Goal: Task Accomplishment & Management: Manage account settings

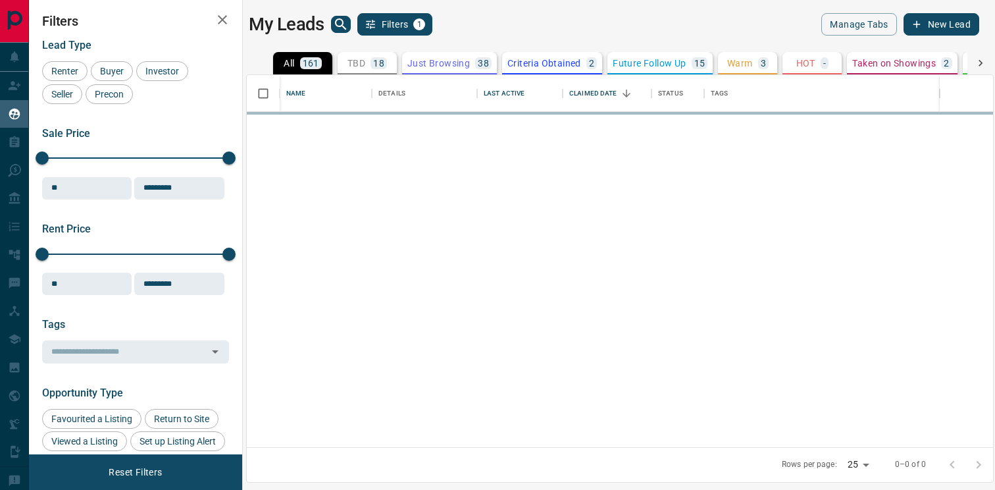
scroll to position [372, 746]
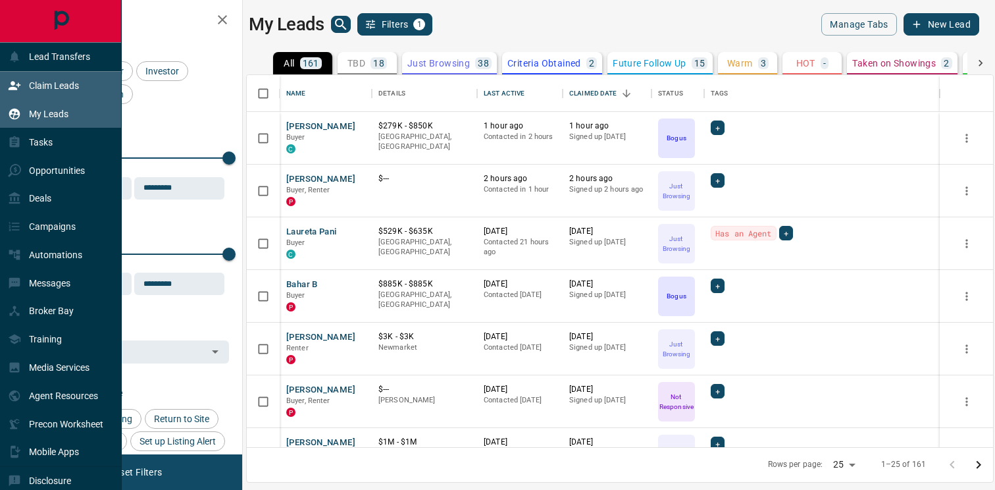
click at [26, 83] on div "Claim Leads" at bounding box center [43, 86] width 71 height 22
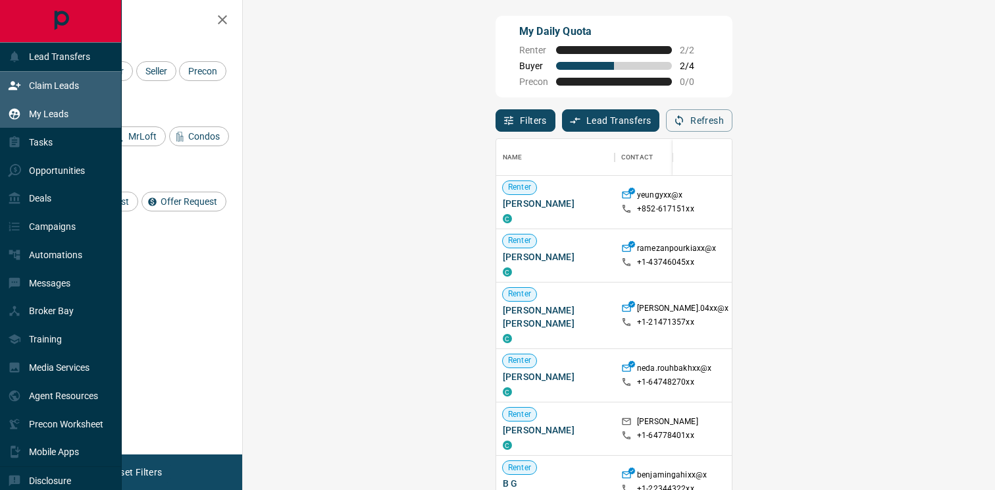
click at [83, 115] on div "My Leads" at bounding box center [61, 114] width 122 height 28
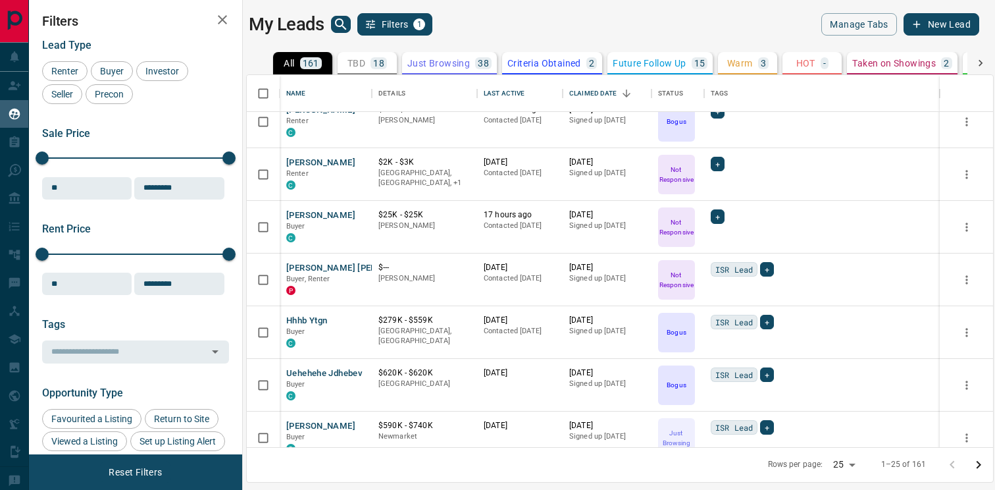
scroll to position [981, 0]
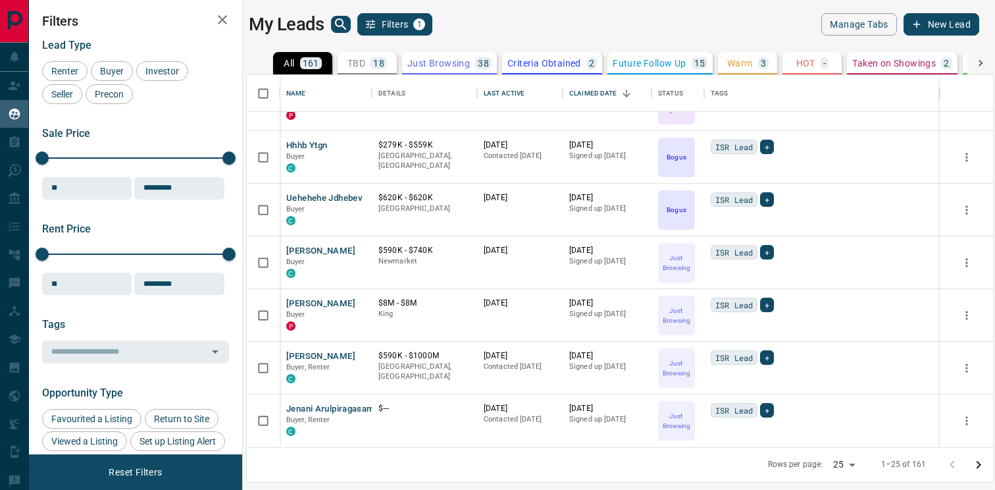
click at [979, 467] on icon "Go to next page" at bounding box center [979, 465] width 16 height 16
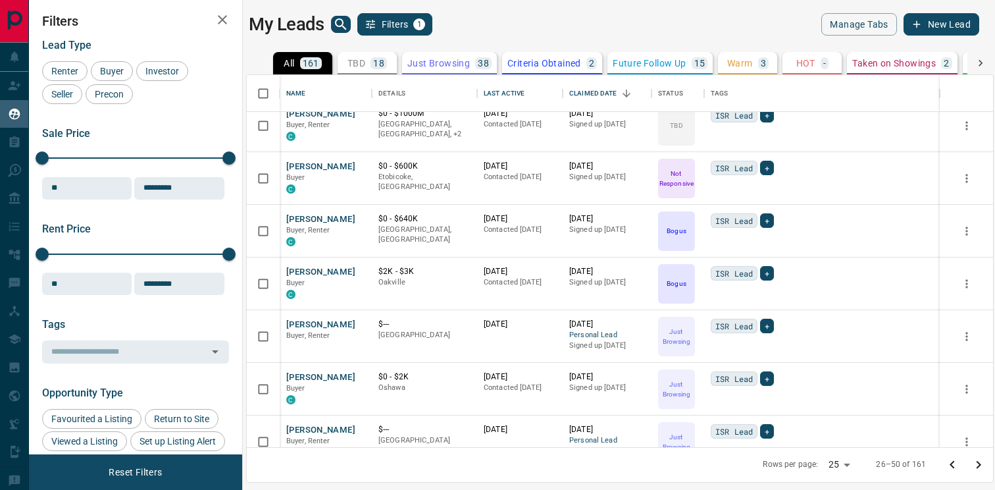
scroll to position [0, 0]
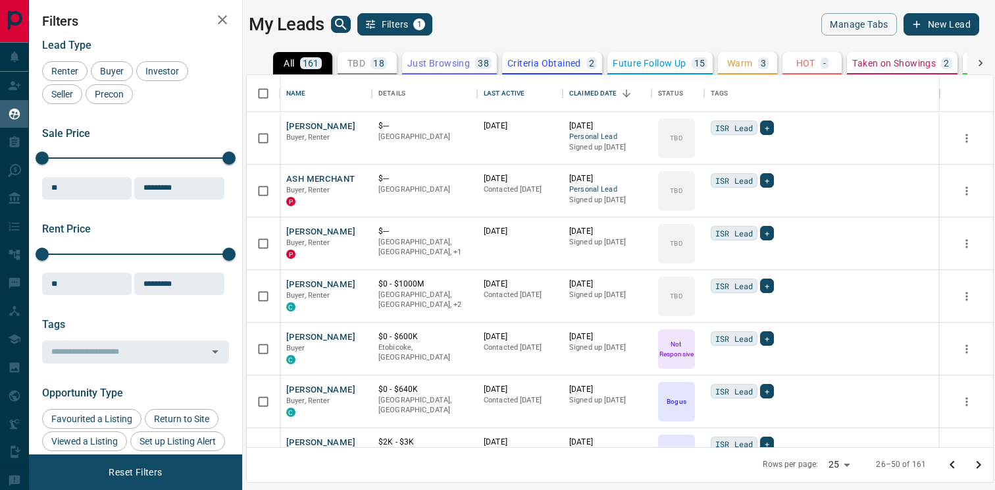
click at [953, 468] on icon "Go to previous page" at bounding box center [952, 465] width 16 height 16
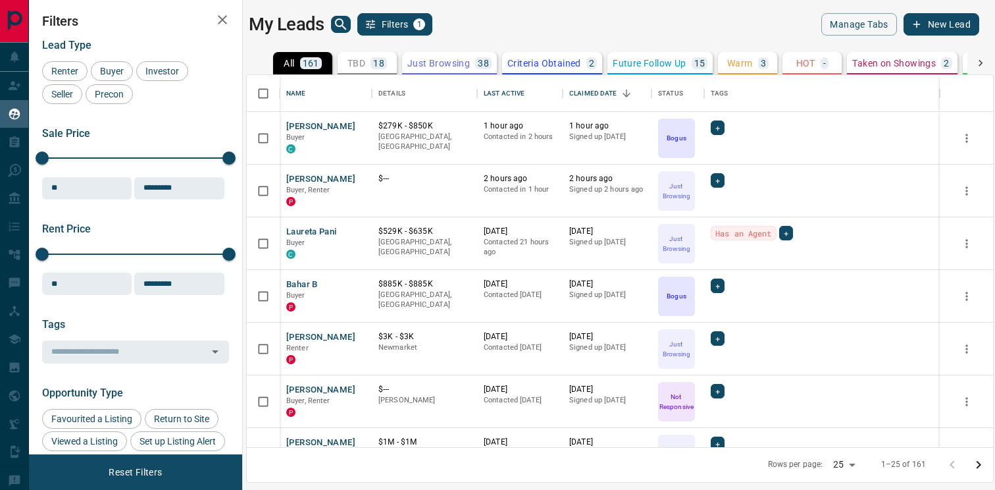
click at [982, 461] on icon "Go to next page" at bounding box center [979, 465] width 16 height 16
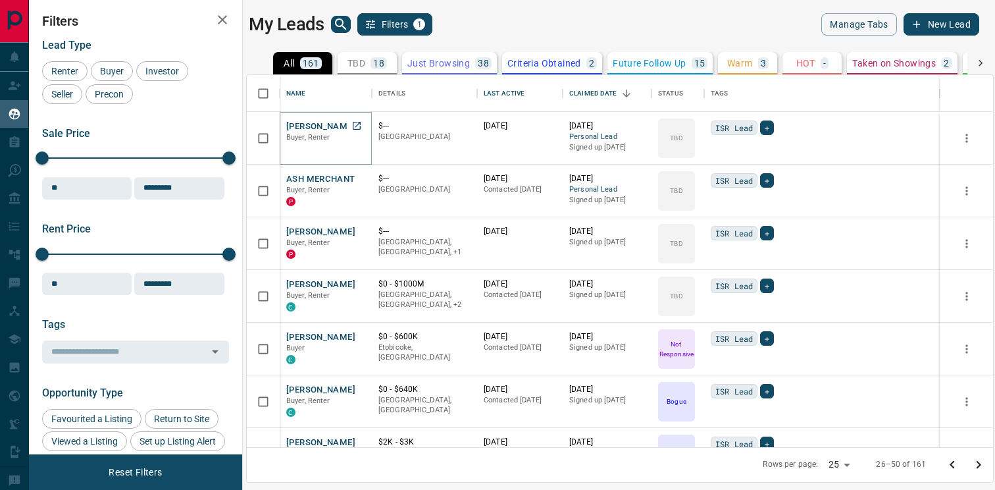
click at [306, 125] on button "[PERSON_NAME]" at bounding box center [320, 126] width 69 height 13
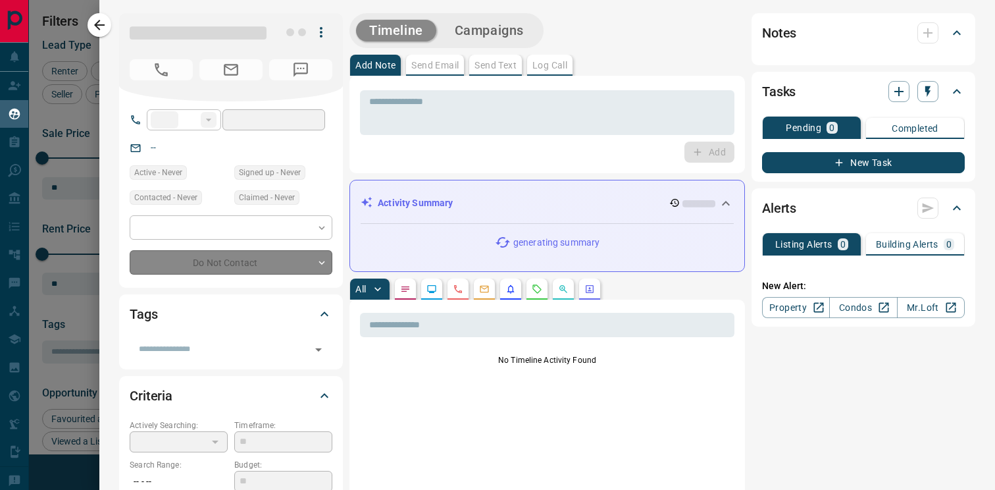
type input "**"
type input "**********"
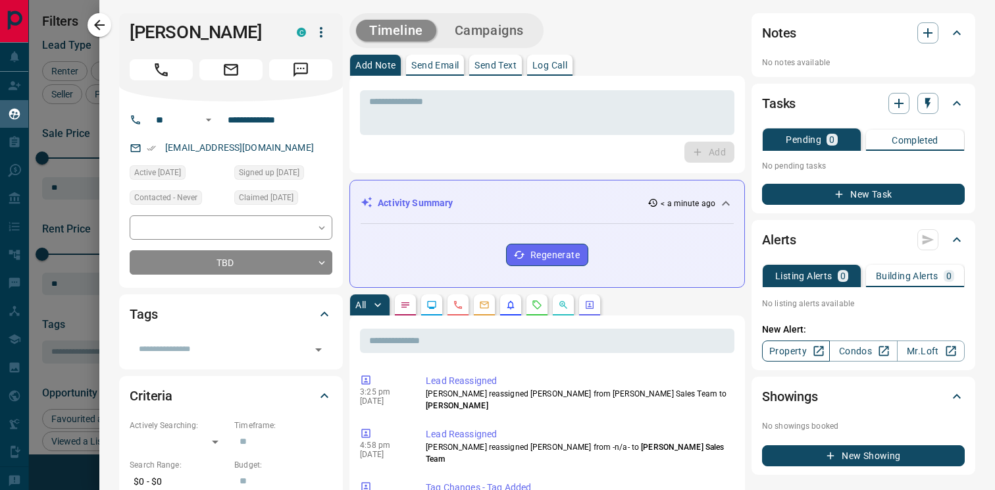
click at [810, 357] on link "Property" at bounding box center [796, 350] width 68 height 21
click at [470, 43] on div "Timeline Campaigns" at bounding box center [446, 30] width 186 height 27
click at [476, 36] on button "Campaigns" at bounding box center [489, 31] width 95 height 22
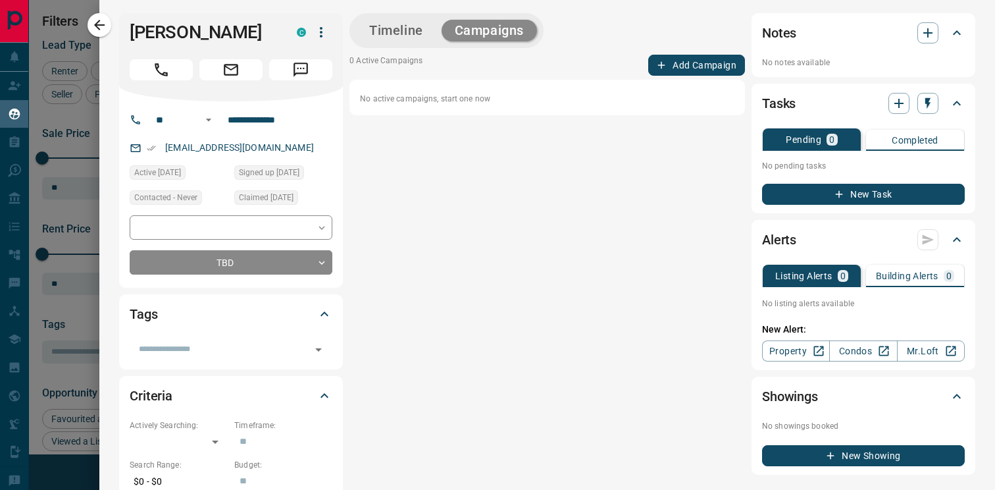
click at [673, 62] on button "Add Campaign" at bounding box center [696, 65] width 97 height 21
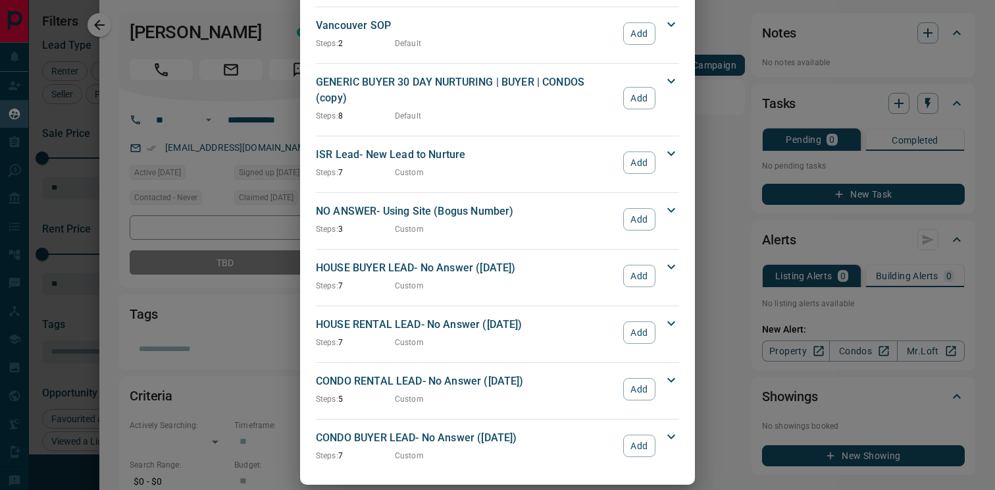
scroll to position [1378, 0]
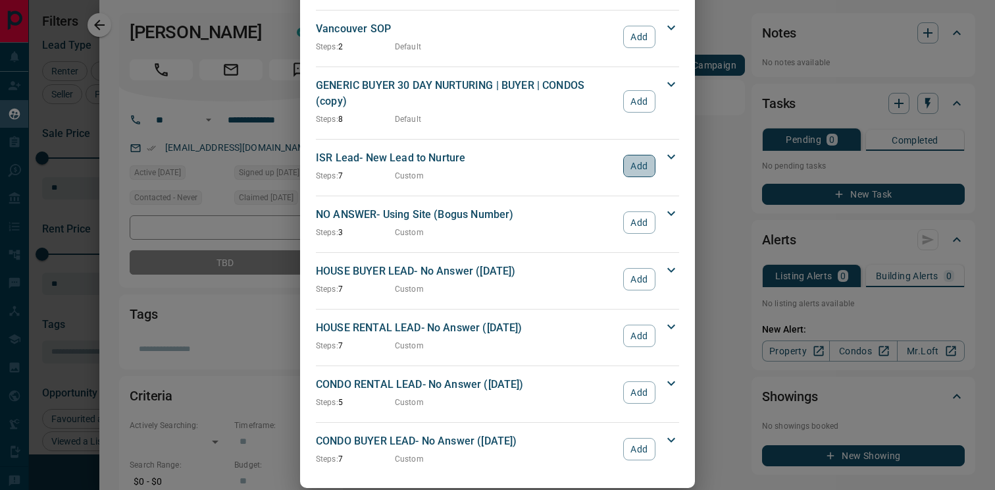
click at [647, 155] on button "Add" at bounding box center [639, 166] width 32 height 22
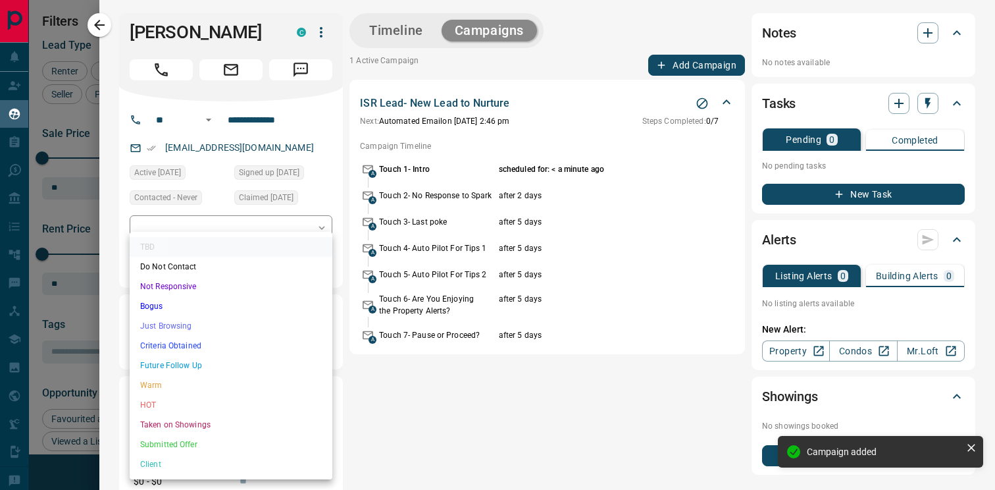
click at [245, 251] on body "Lead Transfers Claim Leads My Leads Tasks Opportunities Deals Campaigns Automat…" at bounding box center [497, 236] width 995 height 473
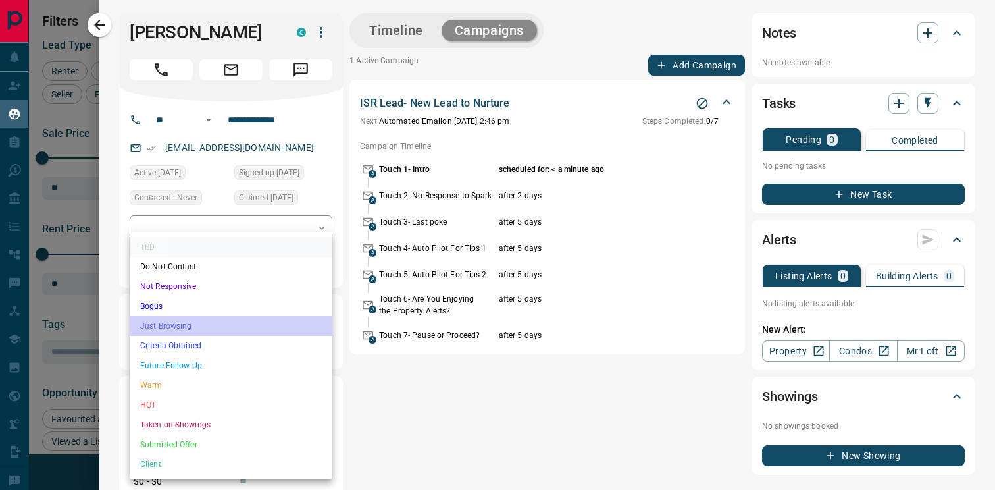
click at [215, 331] on li "Just Browsing" at bounding box center [231, 326] width 203 height 20
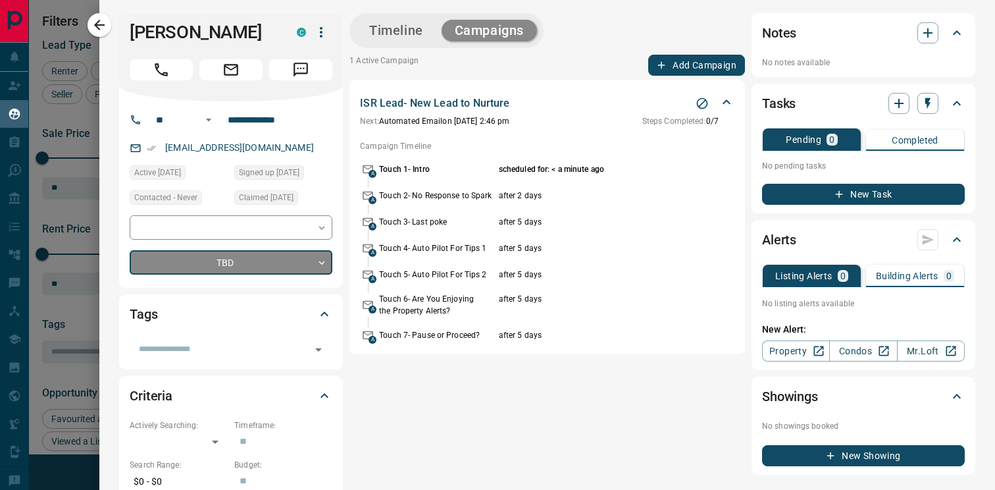
type input "*"
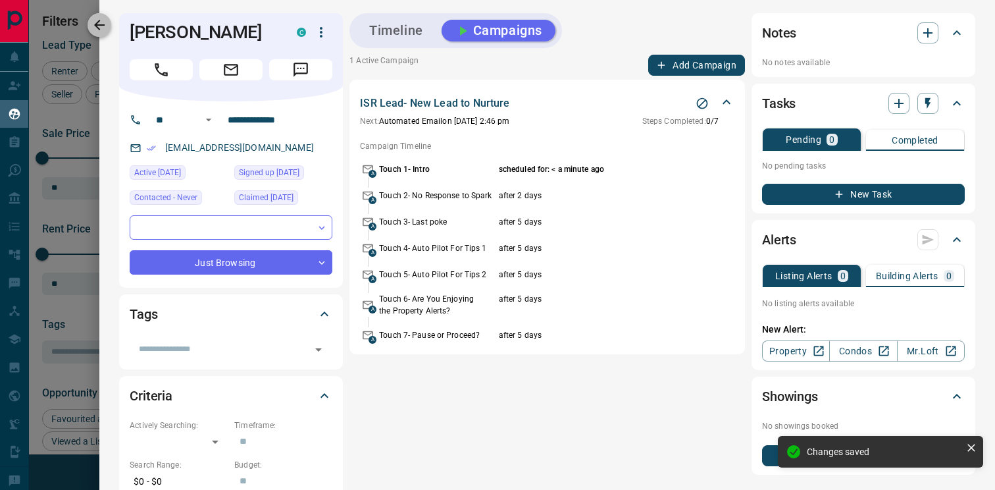
click at [101, 22] on icon "button" at bounding box center [99, 25] width 16 height 16
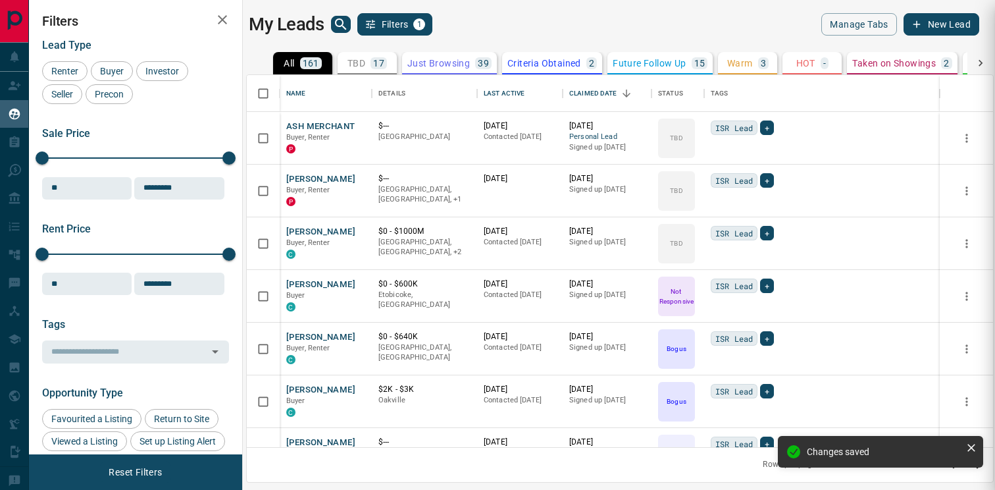
scroll to position [0, 0]
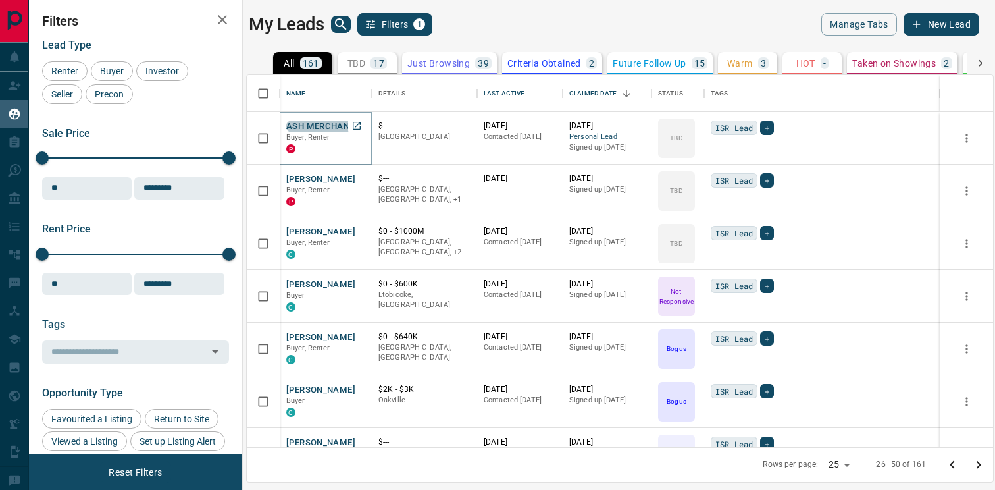
click at [333, 127] on button "ASH MERCHANT" at bounding box center [320, 126] width 69 height 13
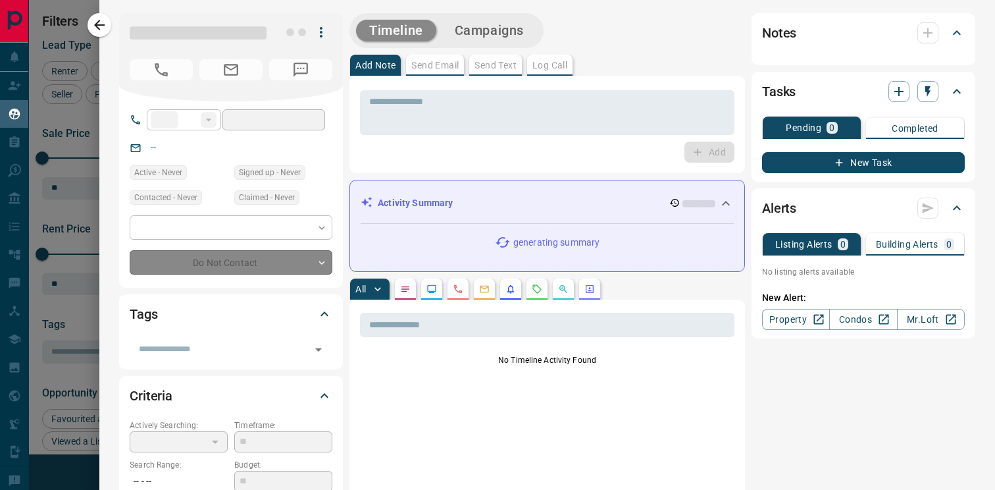
type input "**"
type input "**********"
type input "**"
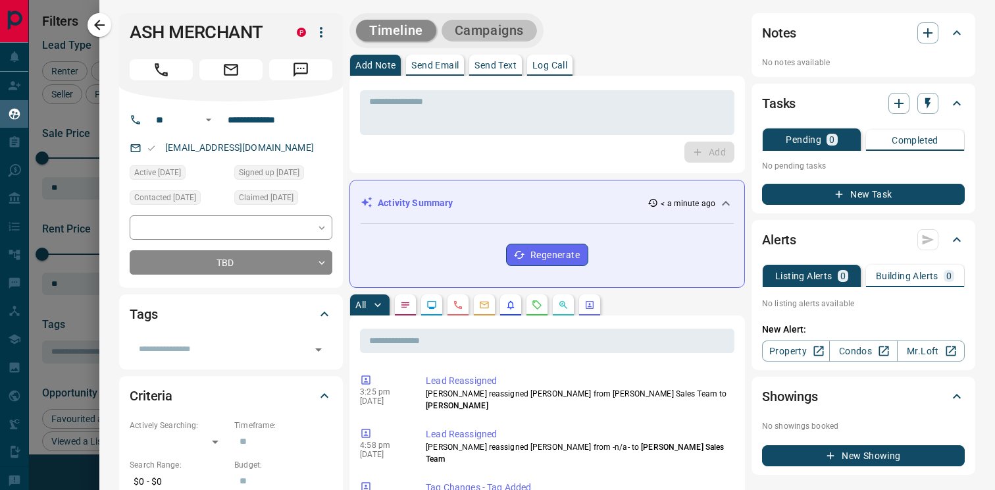
click at [514, 34] on button "Campaigns" at bounding box center [489, 31] width 95 height 22
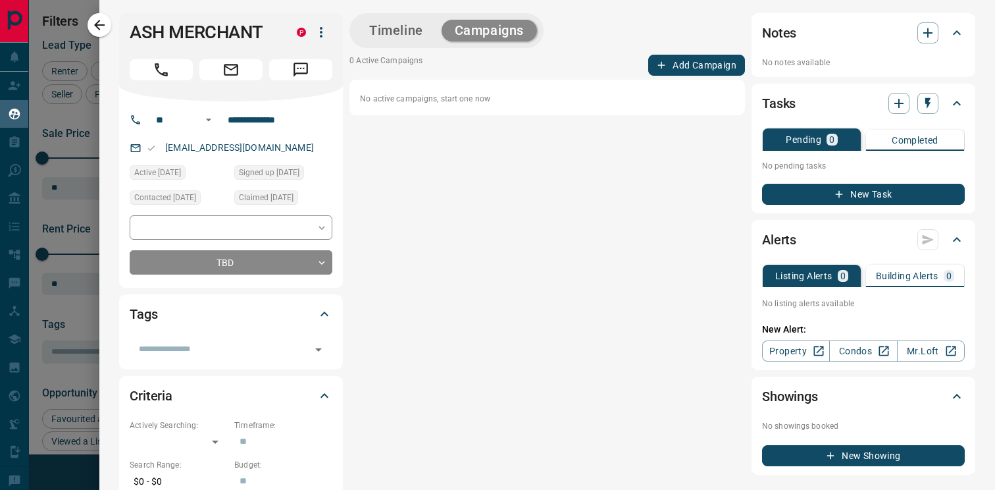
click at [726, 72] on button "Add Campaign" at bounding box center [696, 65] width 97 height 21
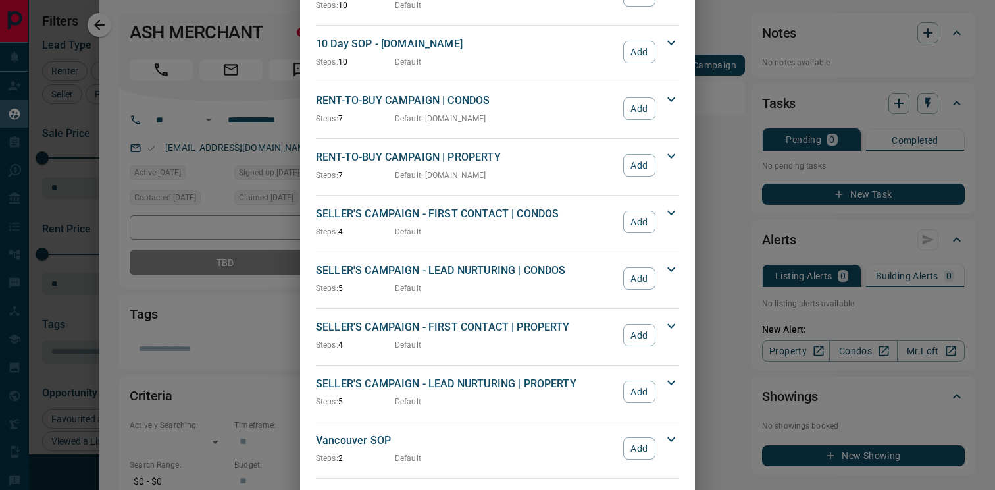
scroll to position [1381, 0]
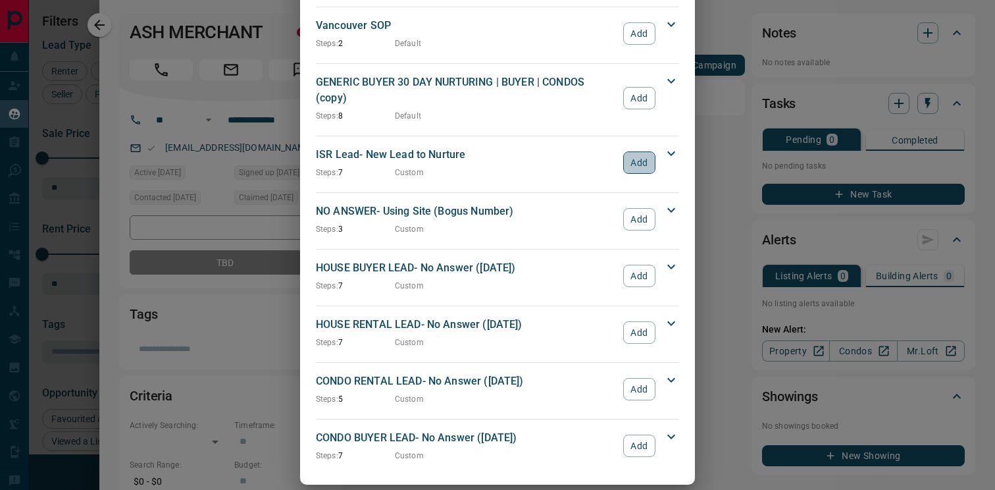
click at [648, 151] on button "Add" at bounding box center [639, 162] width 32 height 22
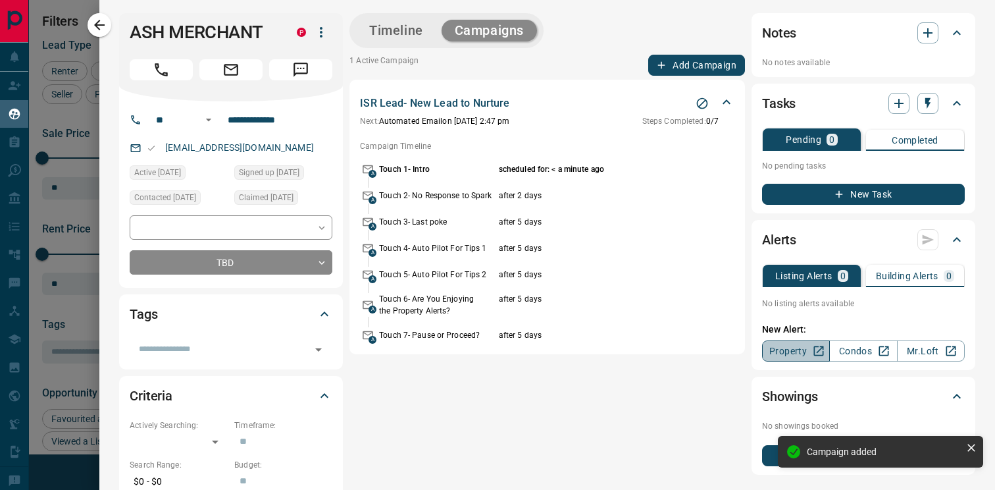
click at [796, 349] on link "Property" at bounding box center [796, 350] width 68 height 21
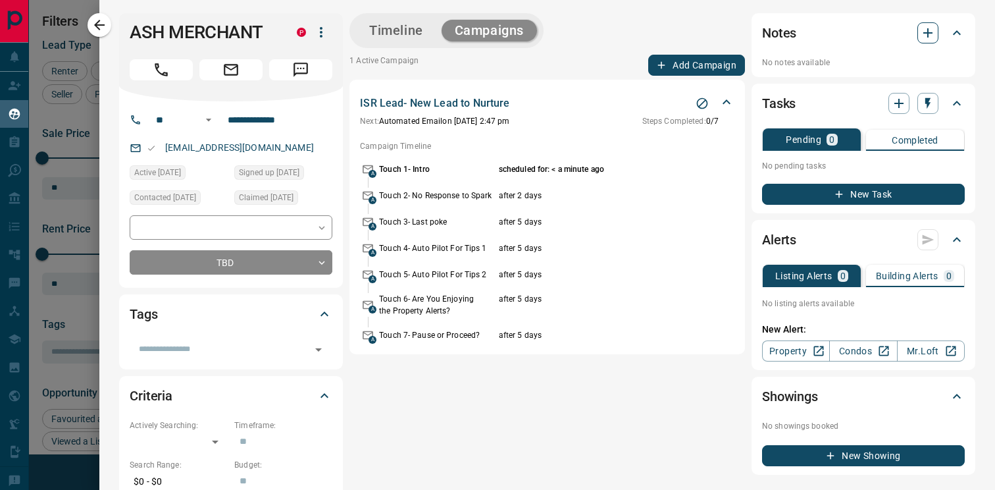
drag, startPoint x: 904, startPoint y: 39, endPoint x: 918, endPoint y: 37, distance: 14.7
click at [910, 38] on div "Notes" at bounding box center [855, 32] width 187 height 21
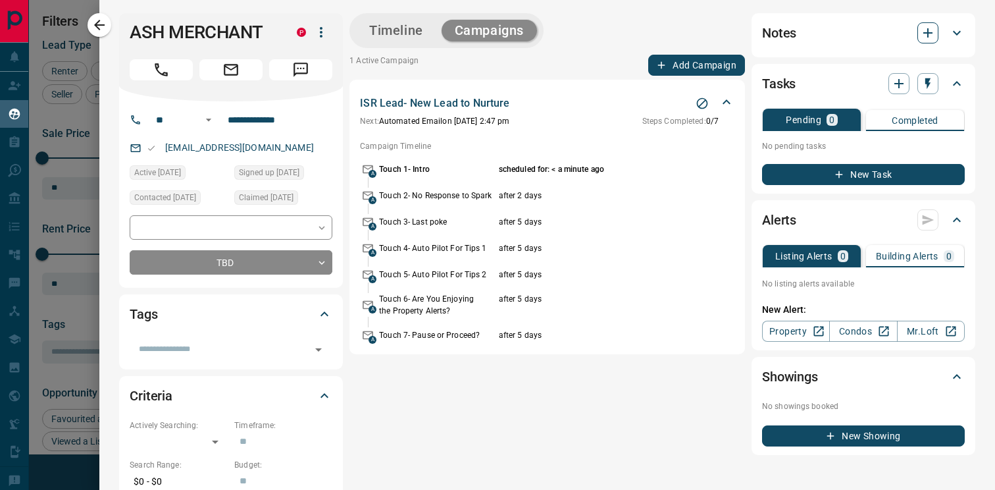
click at [919, 37] on button "button" at bounding box center [927, 32] width 21 height 21
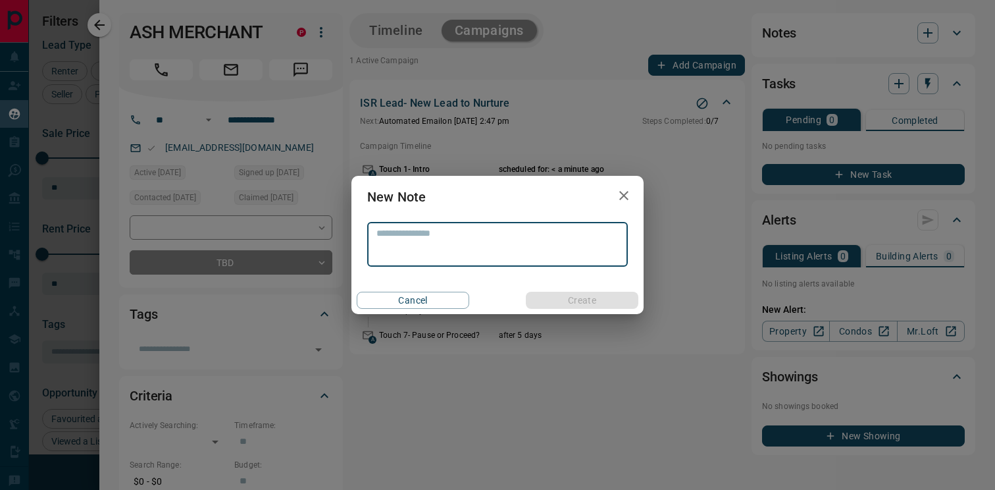
click at [491, 237] on textarea at bounding box center [497, 245] width 242 height 34
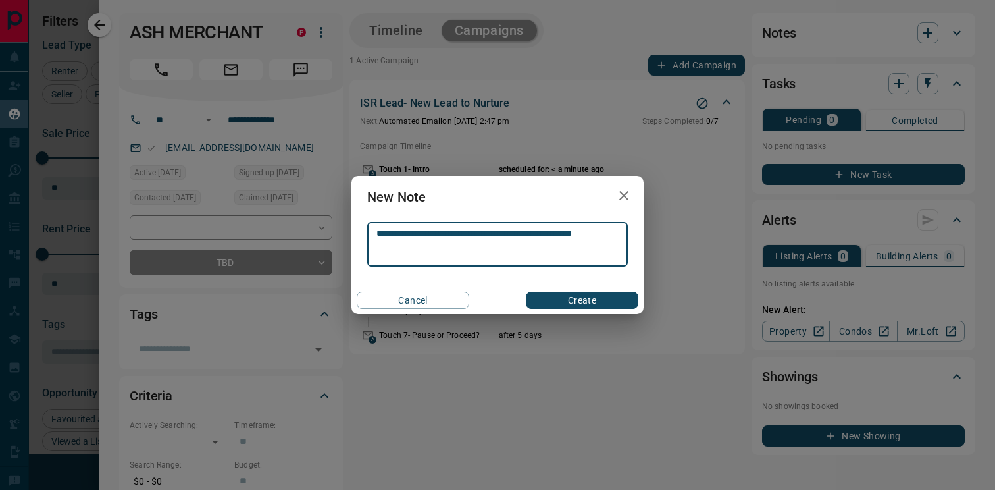
type textarea "**********"
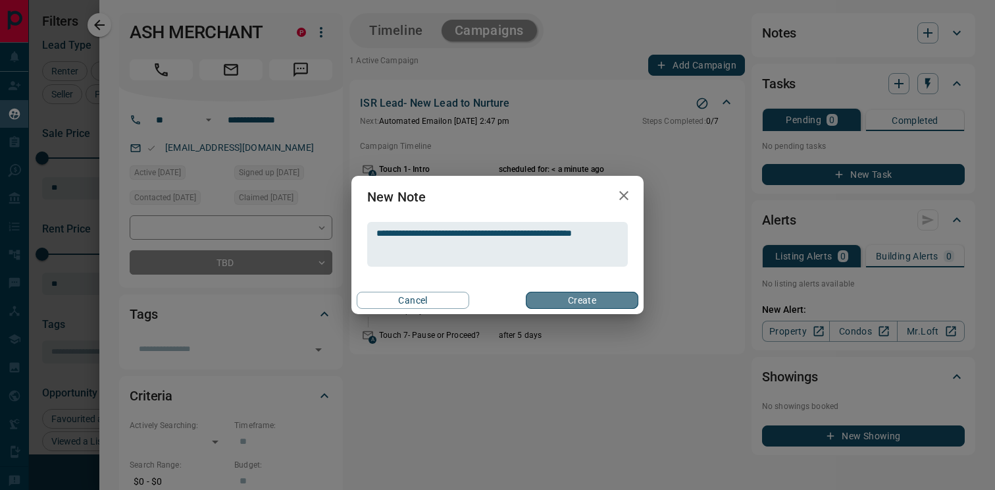
click at [594, 298] on button "Create" at bounding box center [582, 300] width 113 height 17
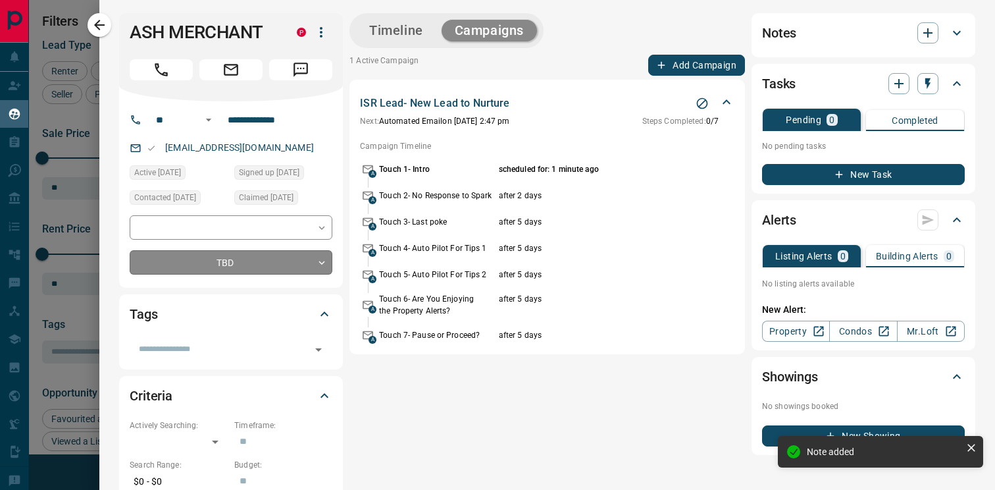
click at [171, 268] on body "Lead Transfers Claim Leads My Leads Tasks Opportunities Deals Campaigns Automat…" at bounding box center [497, 236] width 995 height 473
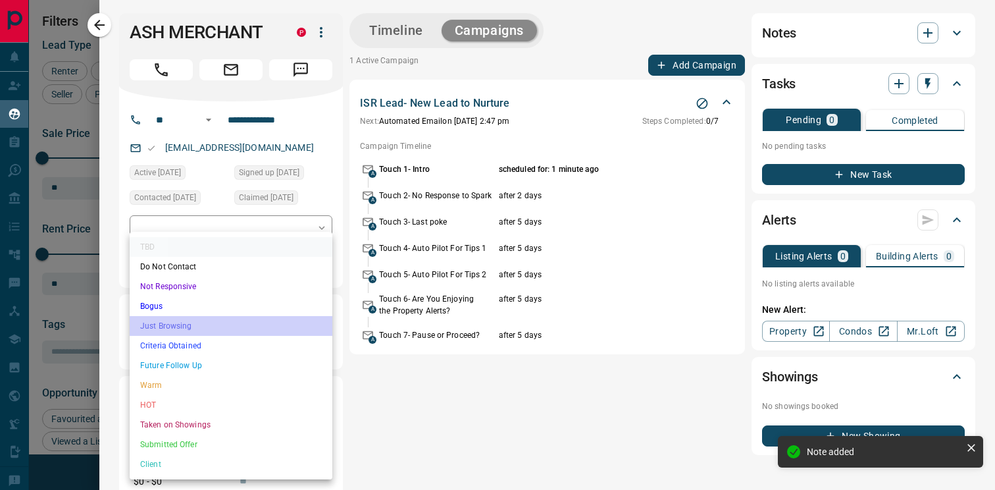
click at [198, 328] on li "Just Browsing" at bounding box center [231, 326] width 203 height 20
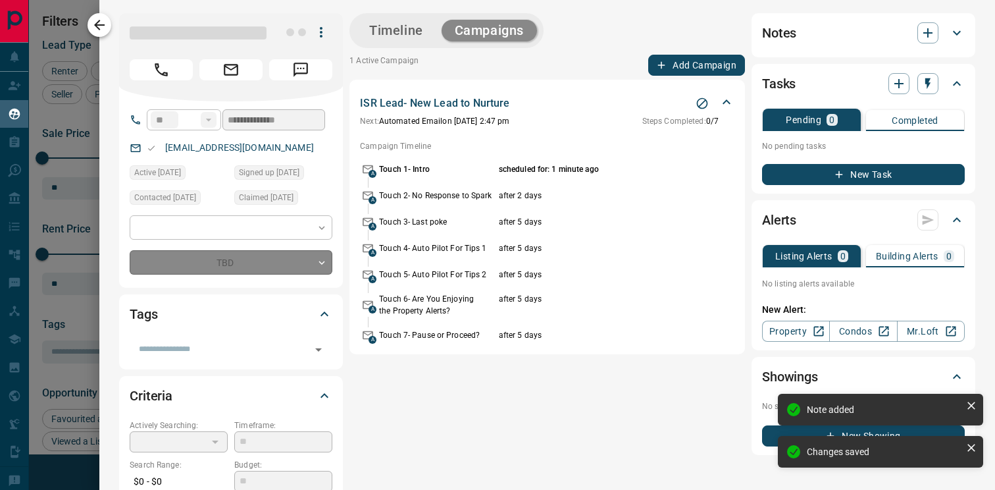
type input "*"
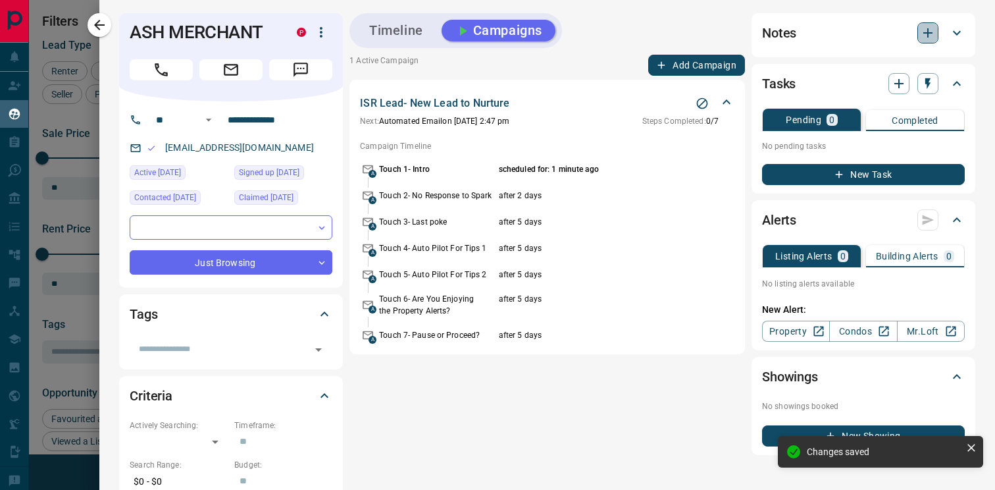
click at [927, 36] on icon "button" at bounding box center [927, 32] width 9 height 9
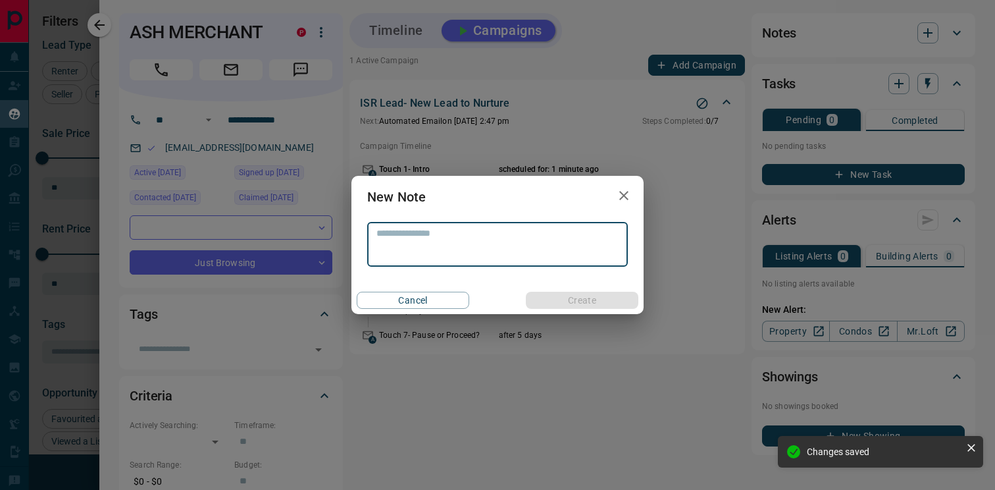
click at [497, 242] on textarea at bounding box center [497, 245] width 242 height 34
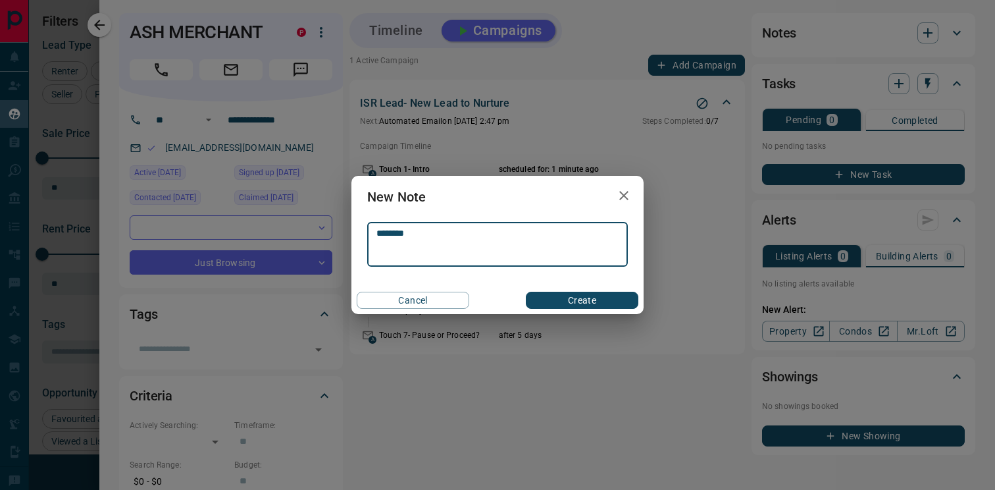
type textarea "********"
click at [594, 301] on button "Create" at bounding box center [582, 300] width 113 height 17
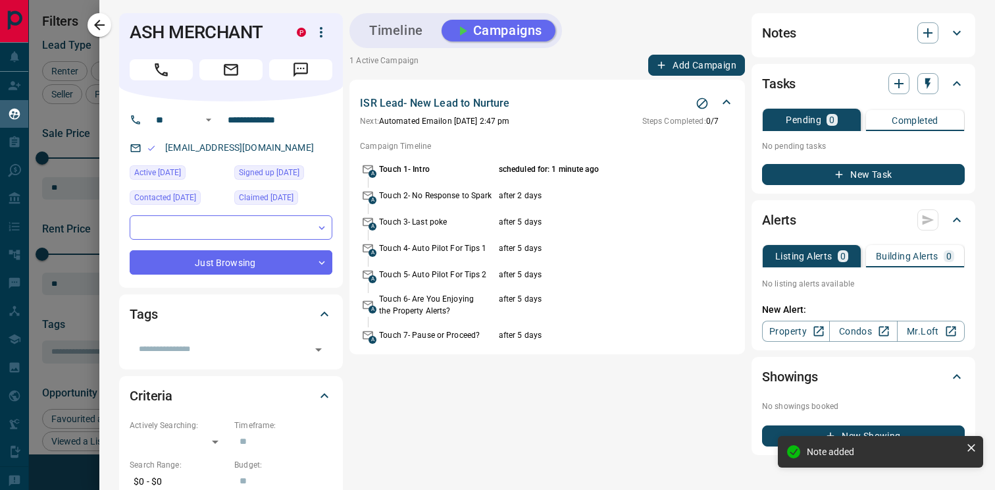
drag, startPoint x: 109, startPoint y: 26, endPoint x: 116, endPoint y: 34, distance: 11.2
click at [107, 26] on button "button" at bounding box center [100, 25] width 24 height 24
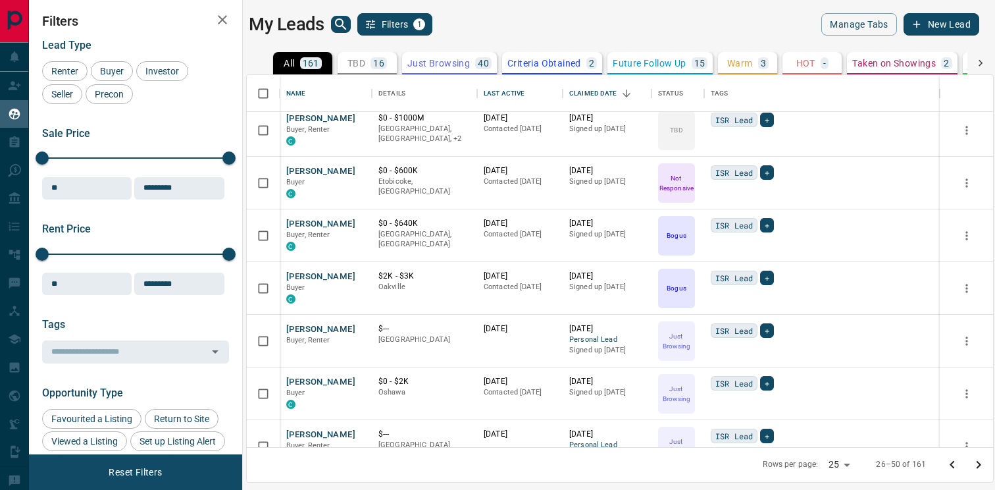
scroll to position [0, 0]
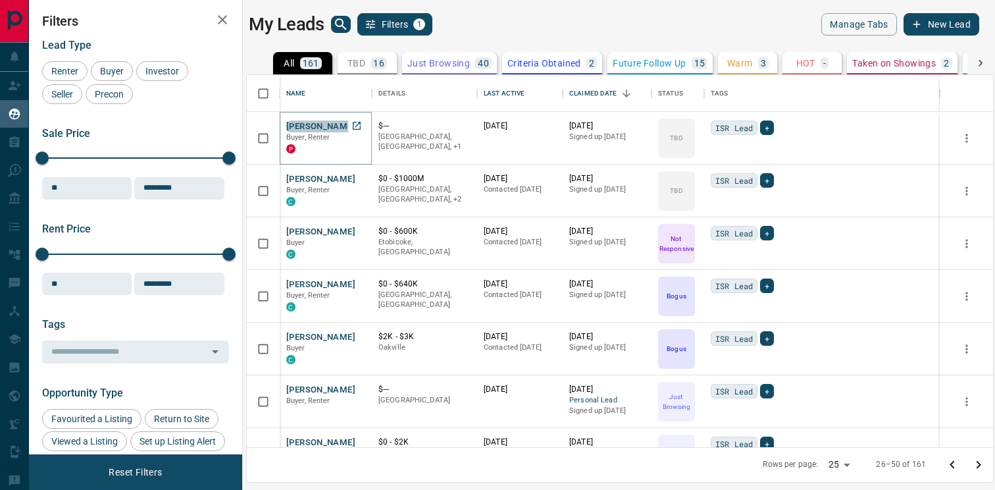
click at [315, 124] on button "[PERSON_NAME]" at bounding box center [320, 126] width 69 height 13
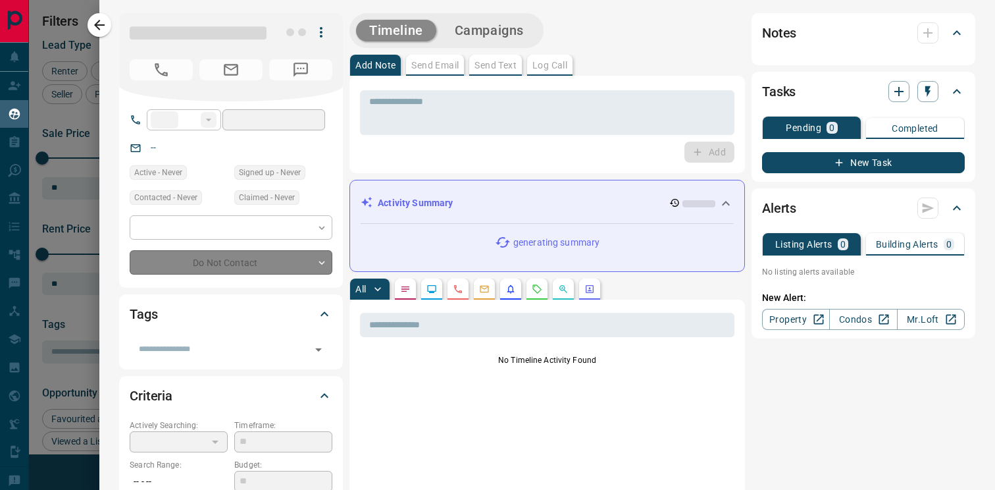
type input "**"
type input "**********"
type input "**"
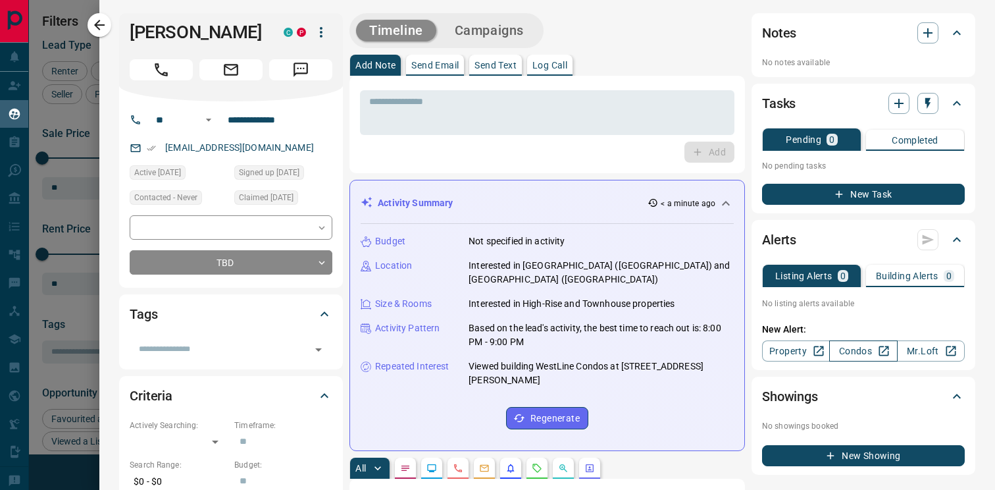
click at [872, 346] on link "Condos" at bounding box center [863, 350] width 68 height 21
click at [486, 30] on button "Campaigns" at bounding box center [489, 31] width 95 height 22
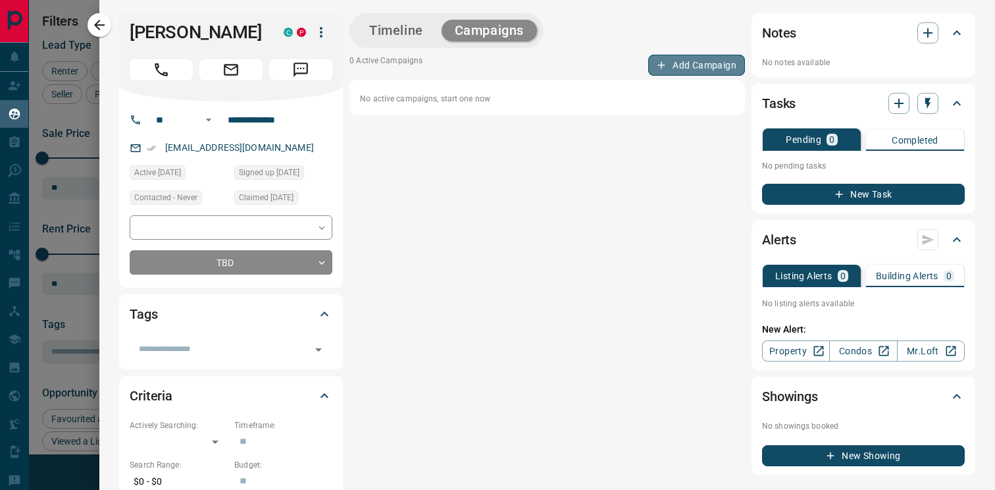
click at [721, 67] on button "Add Campaign" at bounding box center [696, 65] width 97 height 21
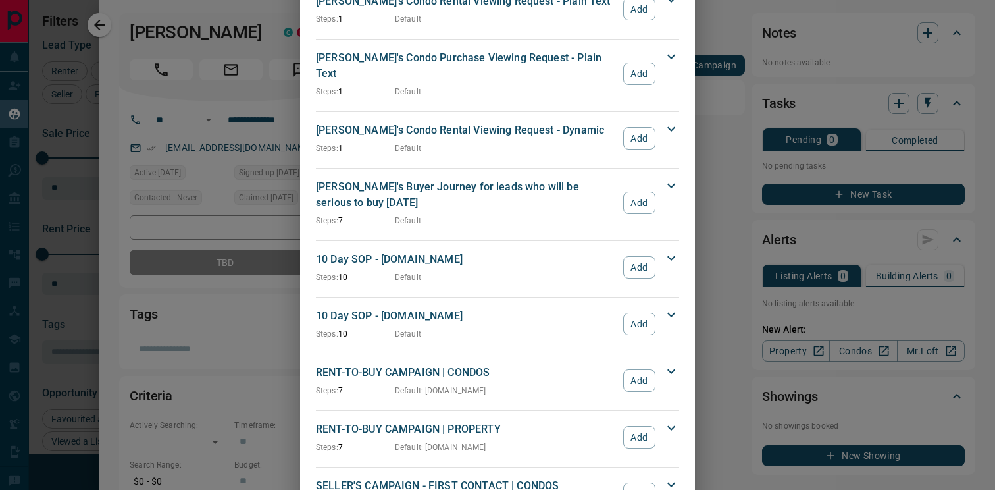
scroll to position [1381, 0]
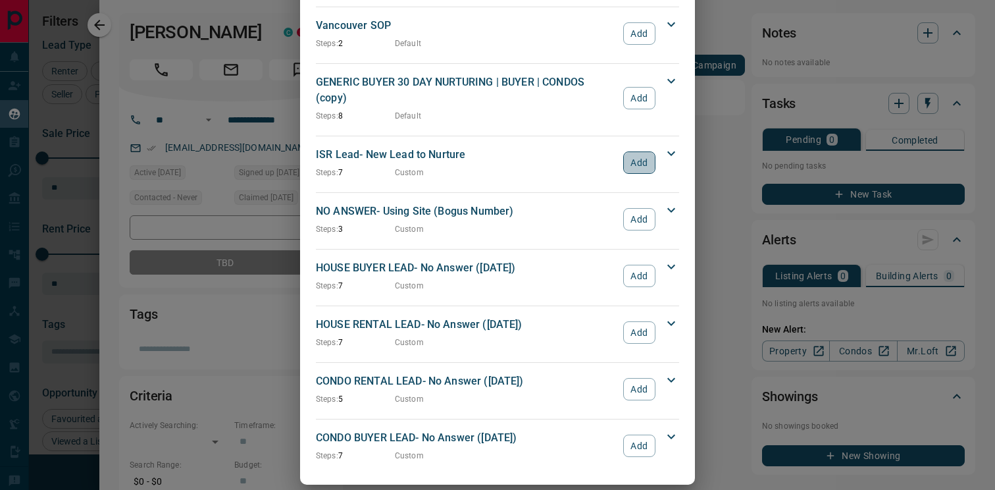
click at [640, 151] on button "Add" at bounding box center [639, 162] width 32 height 22
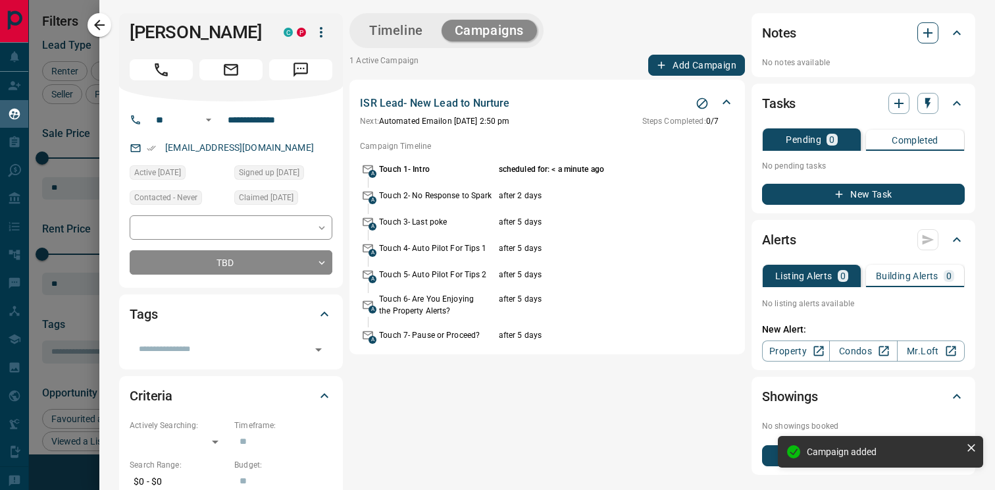
click at [934, 36] on icon "button" at bounding box center [928, 33] width 16 height 16
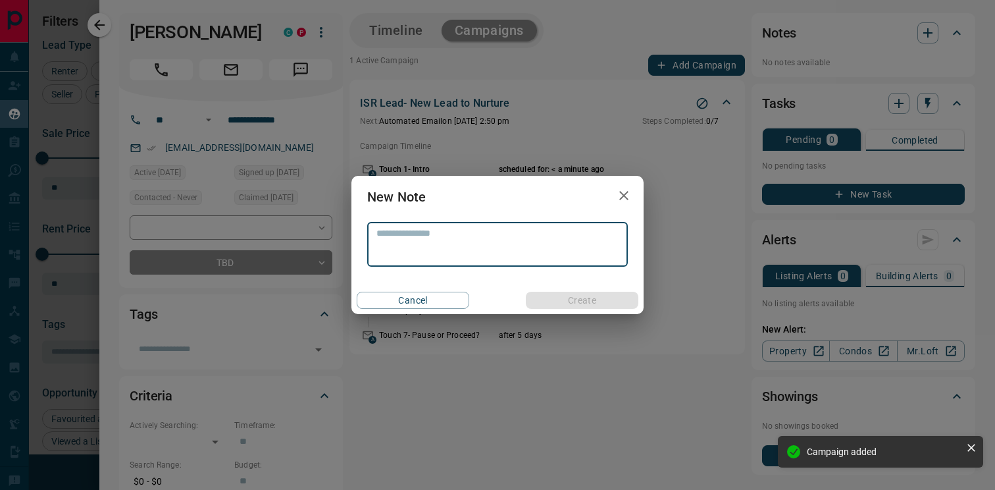
click at [451, 236] on textarea at bounding box center [497, 245] width 242 height 34
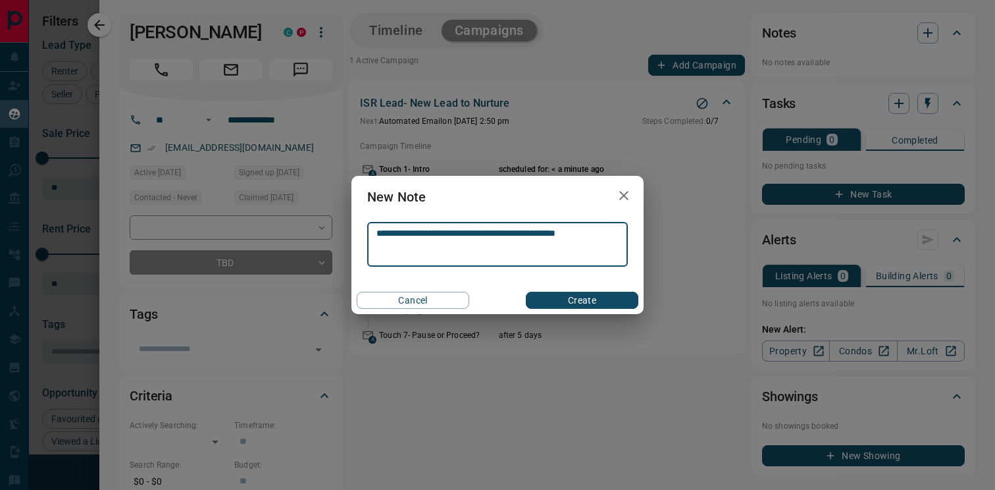
type textarea "**********"
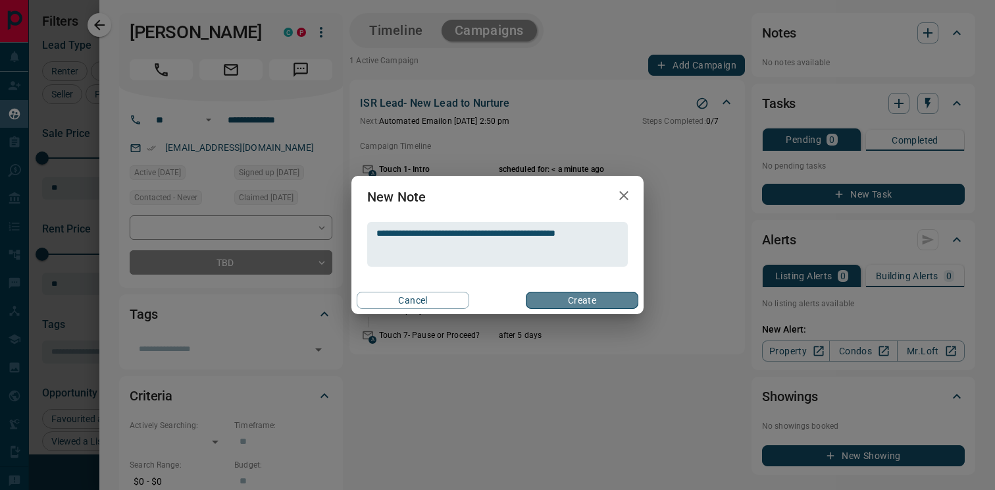
click at [541, 297] on button "Create" at bounding box center [582, 300] width 113 height 17
